Goal: Obtain resource: Download file/media

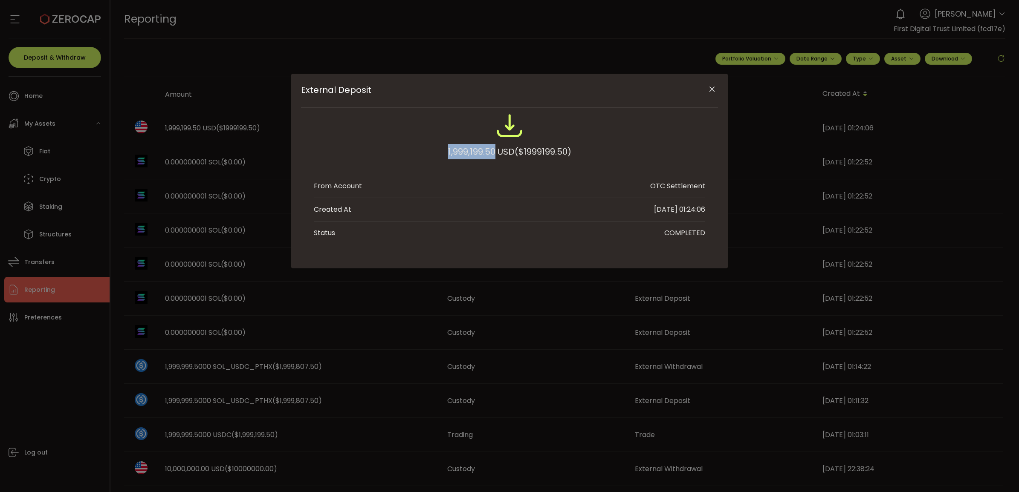
click at [708, 92] on icon "Close" at bounding box center [712, 89] width 9 height 9
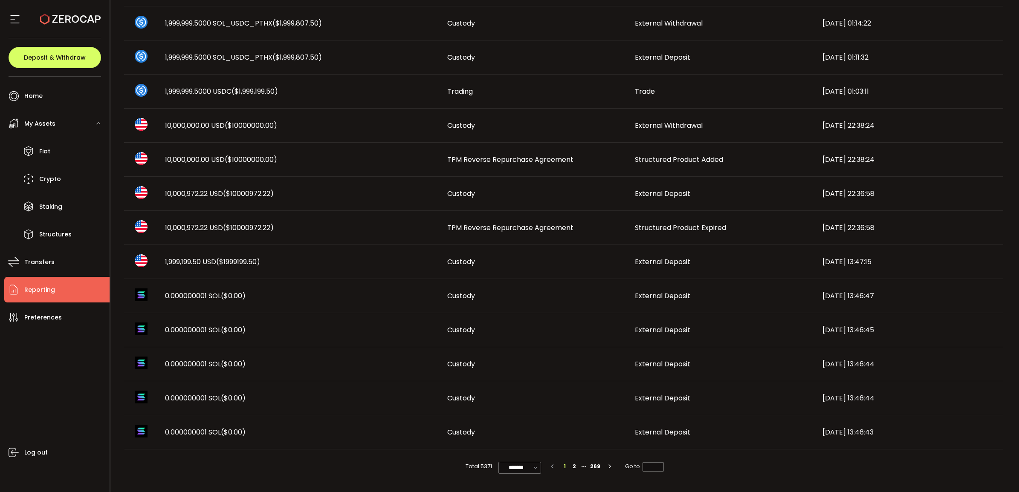
scroll to position [290, 0]
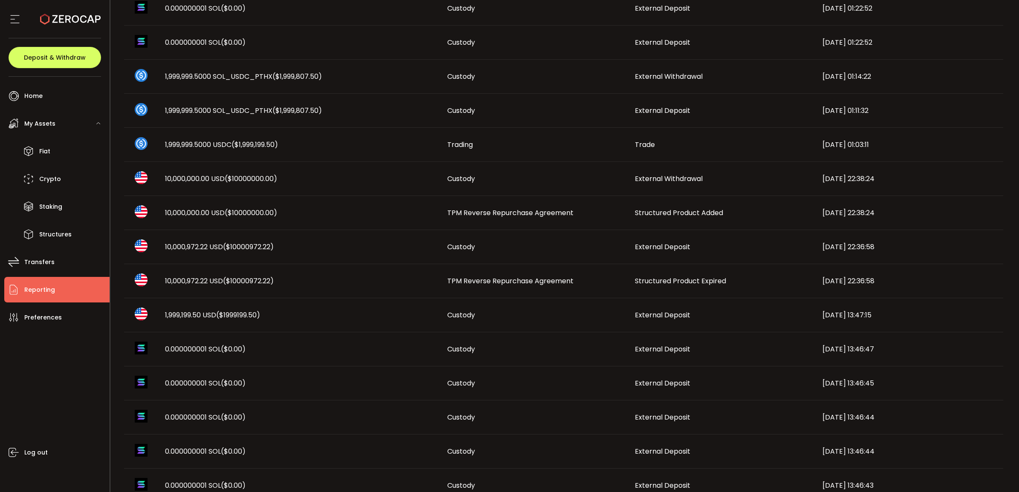
click at [544, 281] on span "TPM Reverse Repurchase Agreement" at bounding box center [510, 281] width 126 height 10
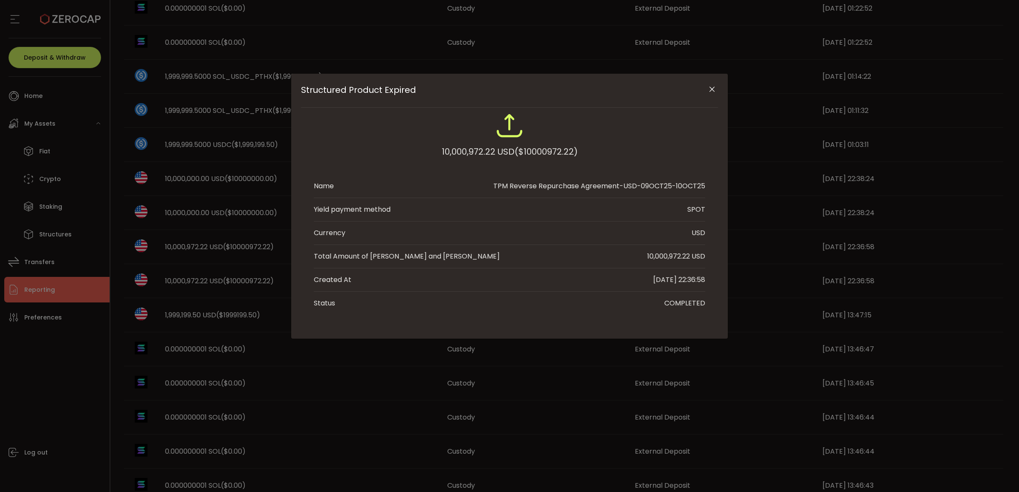
click at [709, 90] on icon "Close" at bounding box center [712, 89] width 9 height 9
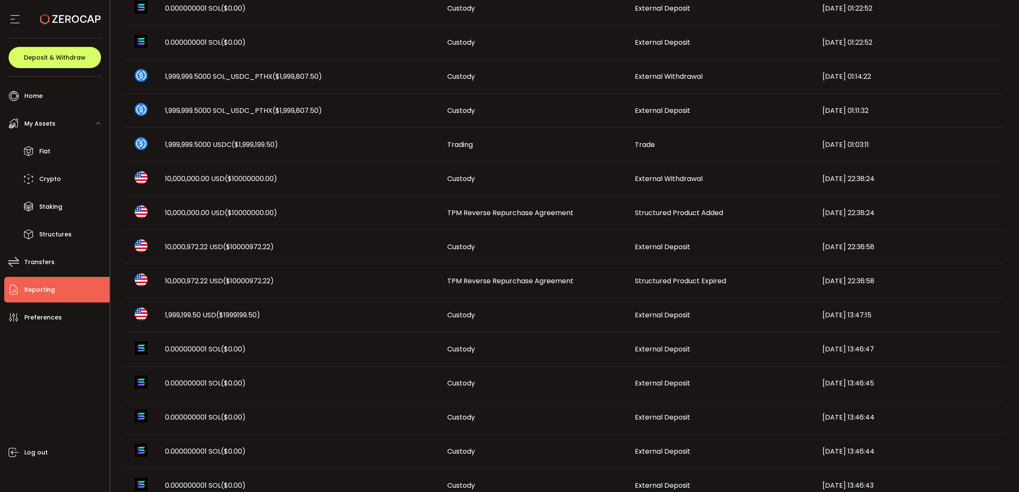
click at [232, 211] on span "($10000000.00)" at bounding box center [251, 213] width 52 height 10
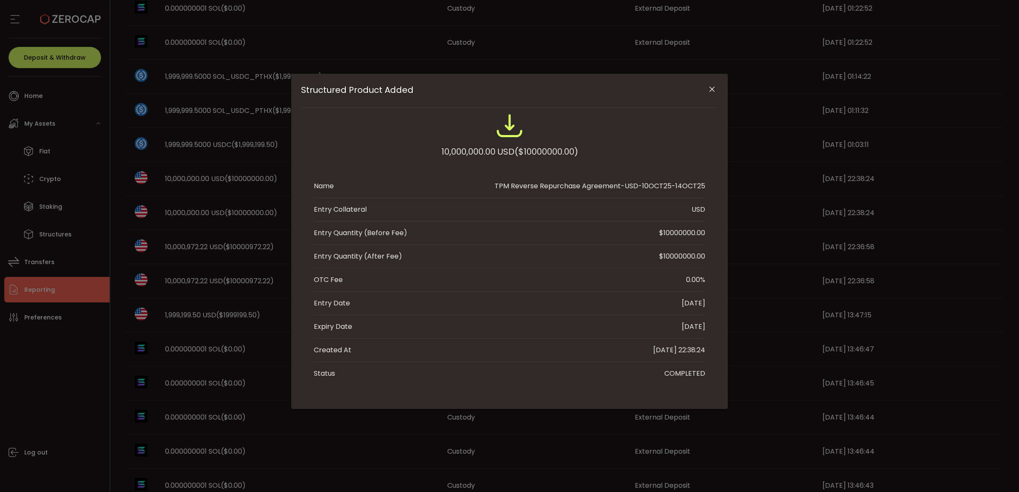
click at [704, 93] on div "Structured Product Added" at bounding box center [509, 91] width 417 height 34
click at [711, 93] on icon "Close" at bounding box center [712, 89] width 9 height 9
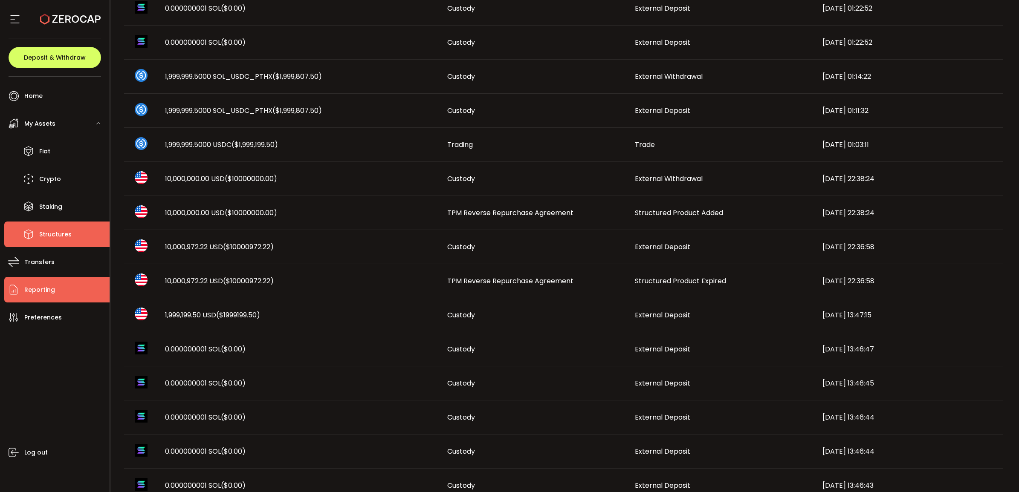
click at [43, 240] on span "Structures" at bounding box center [55, 235] width 32 height 12
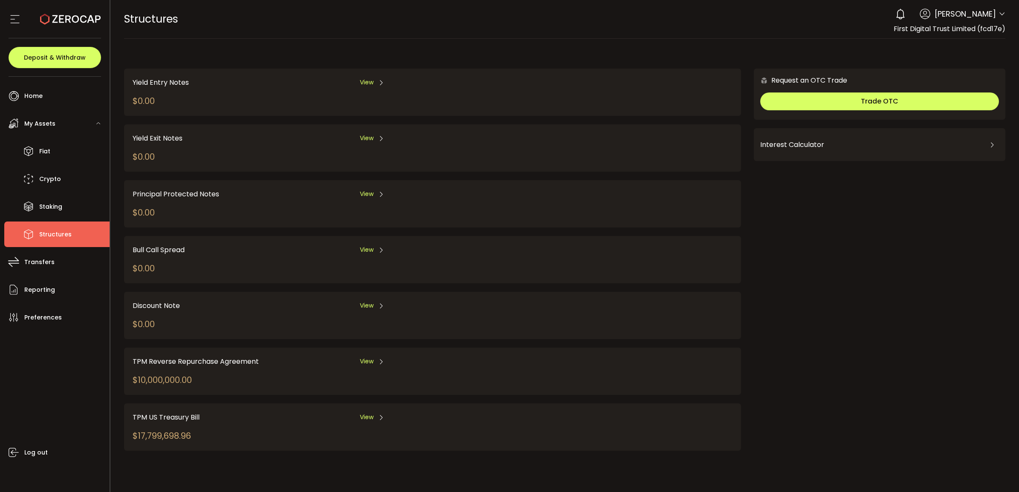
click at [372, 357] on span "View" at bounding box center [367, 361] width 14 height 9
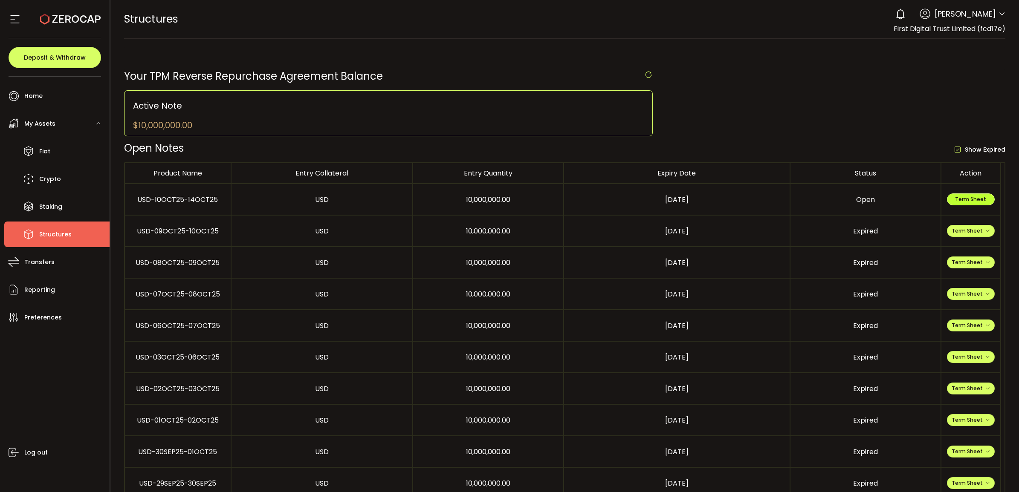
click at [968, 201] on span "Term Sheet" at bounding box center [970, 199] width 31 height 7
click at [79, 151] on li "Fiat" at bounding box center [56, 152] width 105 height 26
